Goal: Check status: Check status

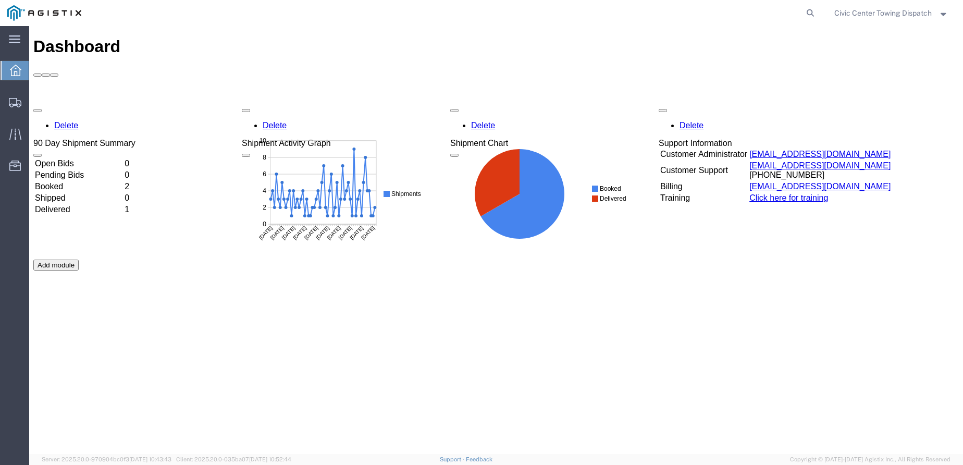
drag, startPoint x: 808, startPoint y: 11, endPoint x: 788, endPoint y: 12, distance: 19.8
click at [807, 11] on icon at bounding box center [810, 13] width 15 height 15
click at [675, 13] on input "search" at bounding box center [644, 13] width 317 height 25
type input "B34174"
click at [807, 13] on icon at bounding box center [810, 13] width 15 height 15
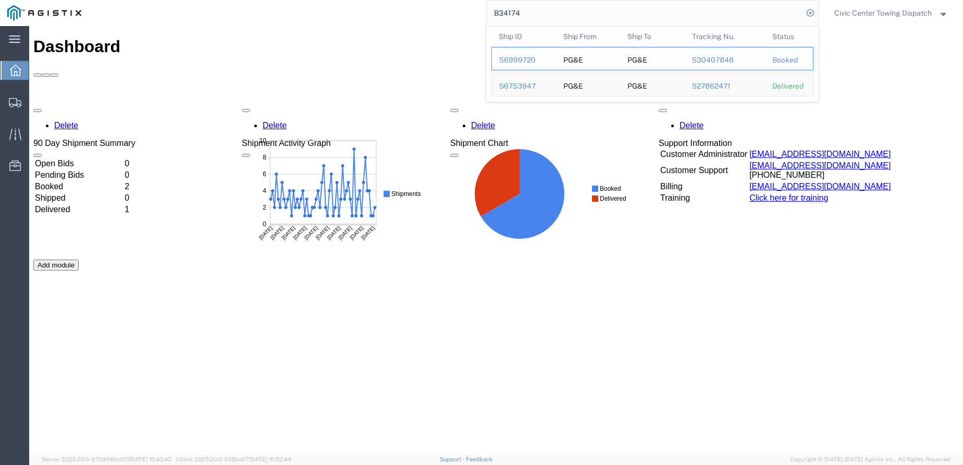
click at [507, 57] on div "56999720" at bounding box center [524, 60] width 50 height 11
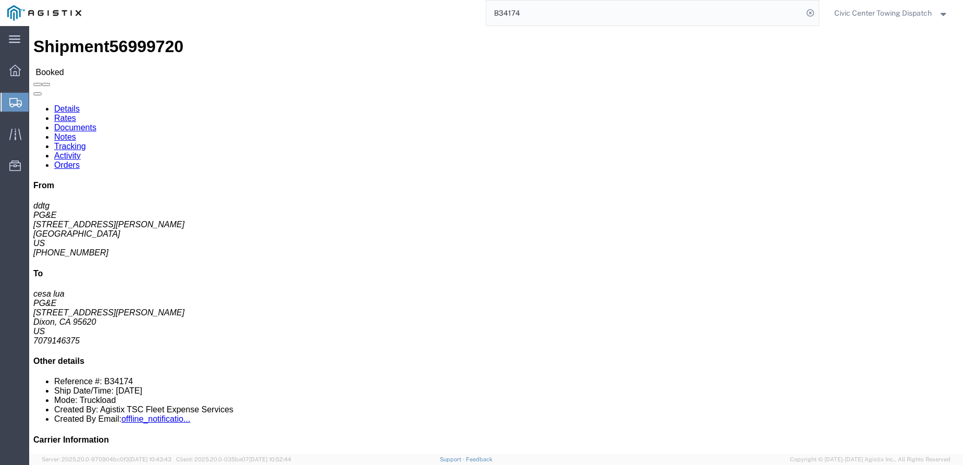
click link "Documents"
